Goal: Browse casually: Explore the website without a specific task or goal

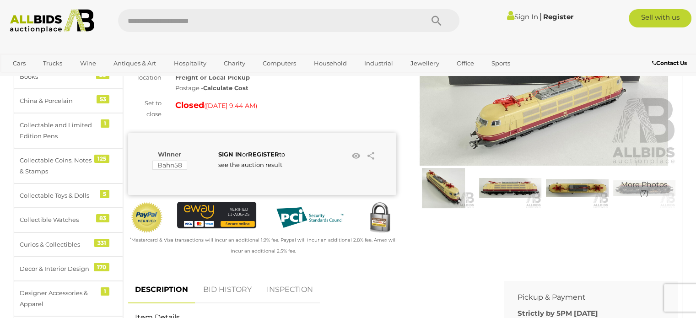
scroll to position [137, 0]
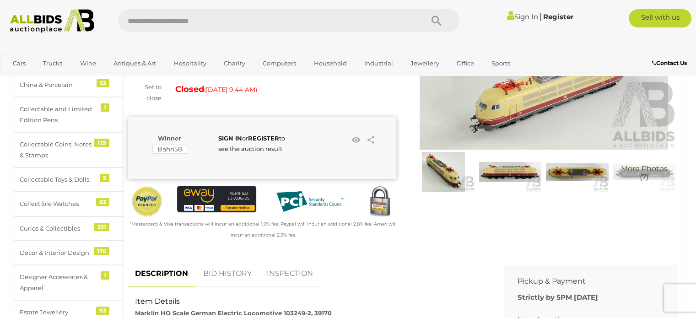
click at [640, 173] on span "More Photos (7)" at bounding box center [644, 173] width 47 height 16
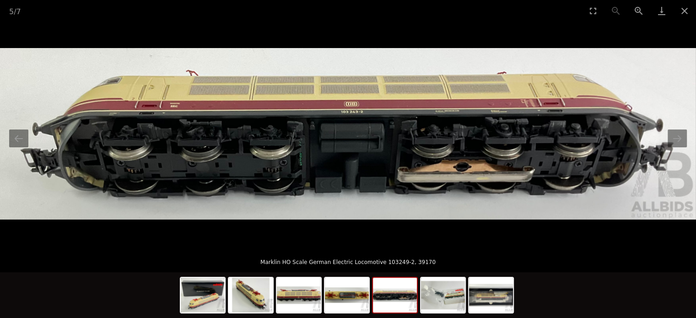
click at [200, 165] on img at bounding box center [348, 134] width 696 height 172
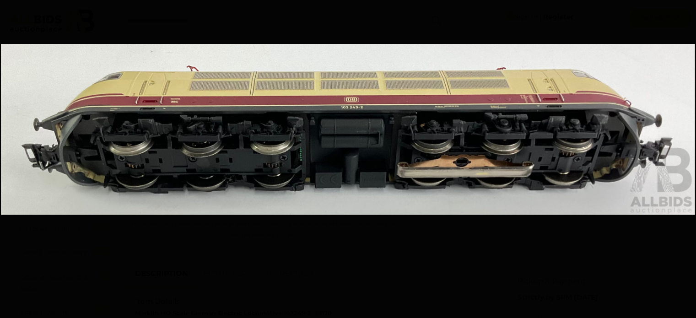
drag, startPoint x: 258, startPoint y: 189, endPoint x: 245, endPoint y: 185, distance: 13.6
click at [245, 185] on img at bounding box center [347, 129] width 693 height 171
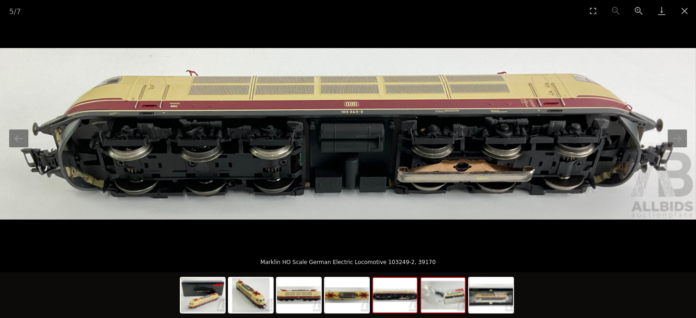
click at [441, 304] on img at bounding box center [443, 295] width 44 height 35
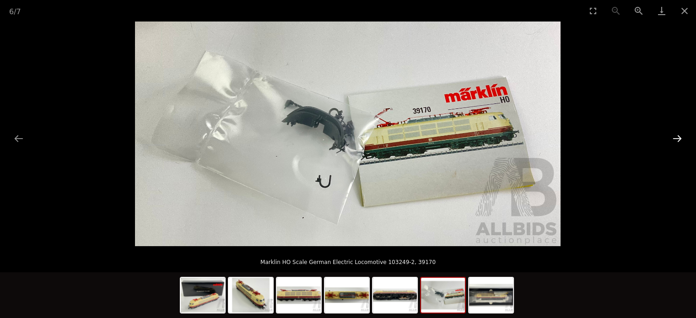
click at [677, 138] on button "Next slide" at bounding box center [676, 138] width 19 height 18
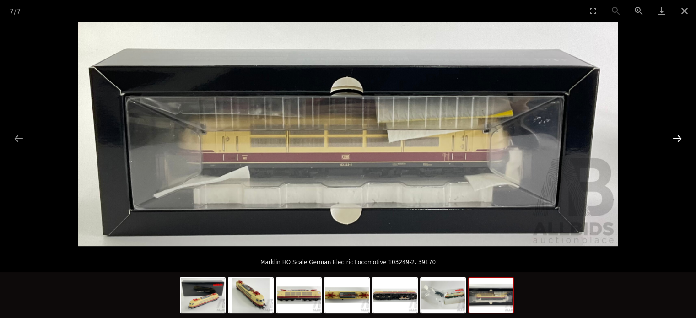
click at [677, 138] on button "Next slide" at bounding box center [676, 138] width 19 height 18
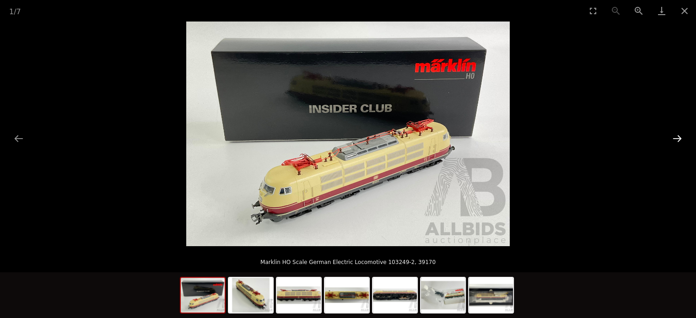
click at [677, 136] on button "Next slide" at bounding box center [676, 138] width 19 height 18
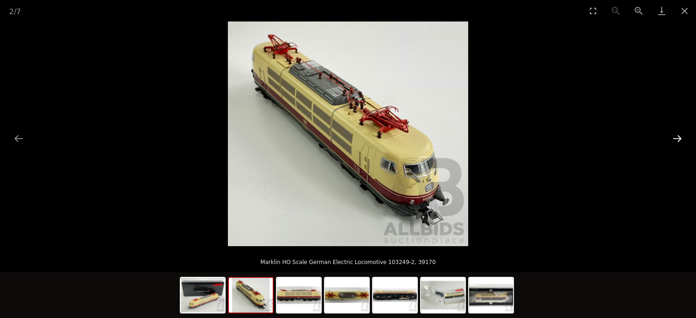
click at [677, 136] on button "Next slide" at bounding box center [676, 138] width 19 height 18
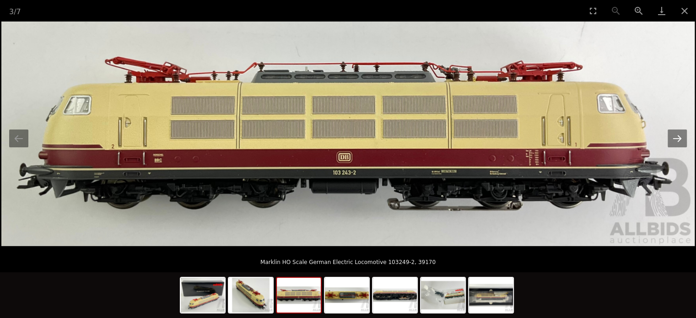
click at [677, 136] on button "Next slide" at bounding box center [676, 138] width 19 height 18
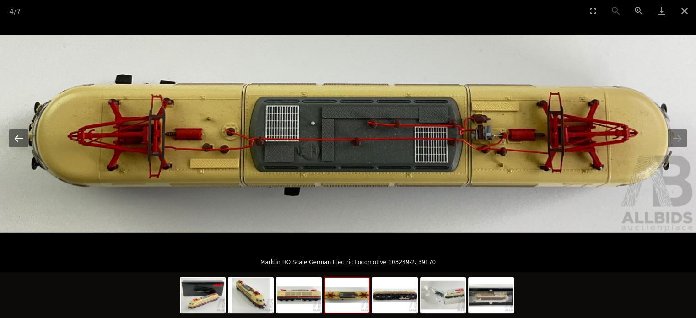
click at [18, 143] on button "Previous slide" at bounding box center [18, 138] width 19 height 18
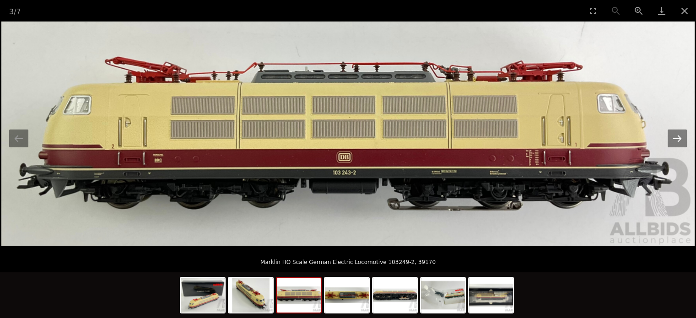
click at [681, 143] on button "Next slide" at bounding box center [676, 138] width 19 height 18
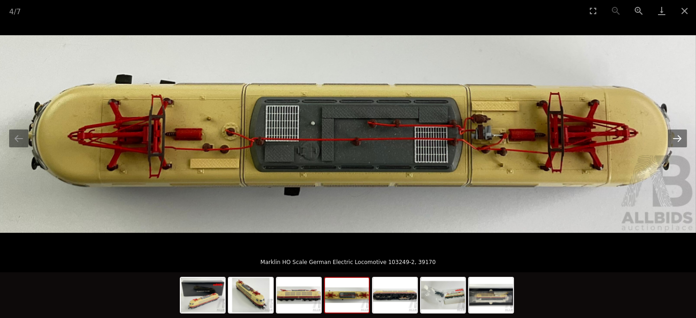
click at [681, 143] on button "Next slide" at bounding box center [676, 138] width 19 height 18
